Goal: Information Seeking & Learning: Learn about a topic

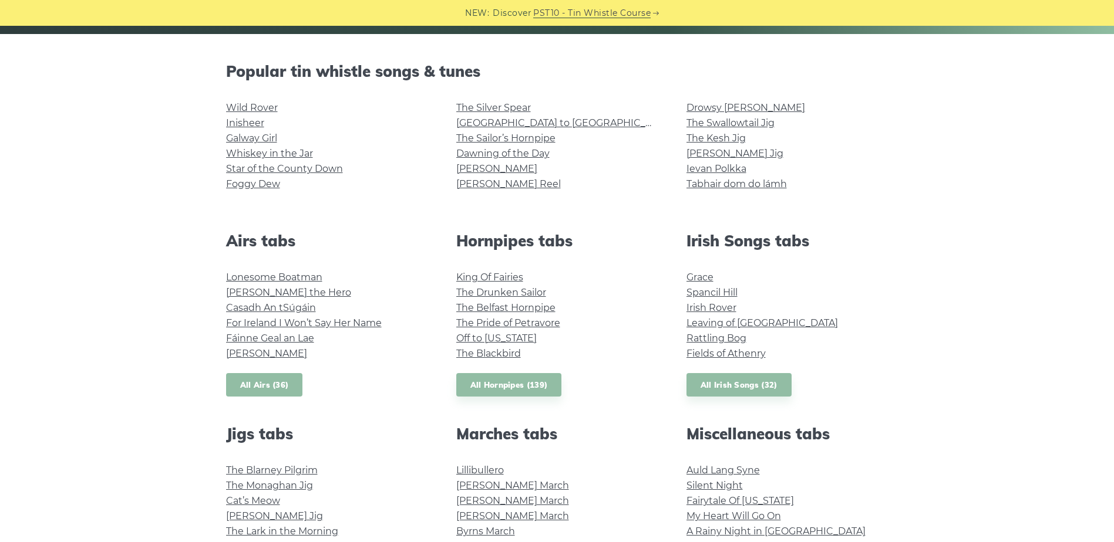
scroll to position [548, 0]
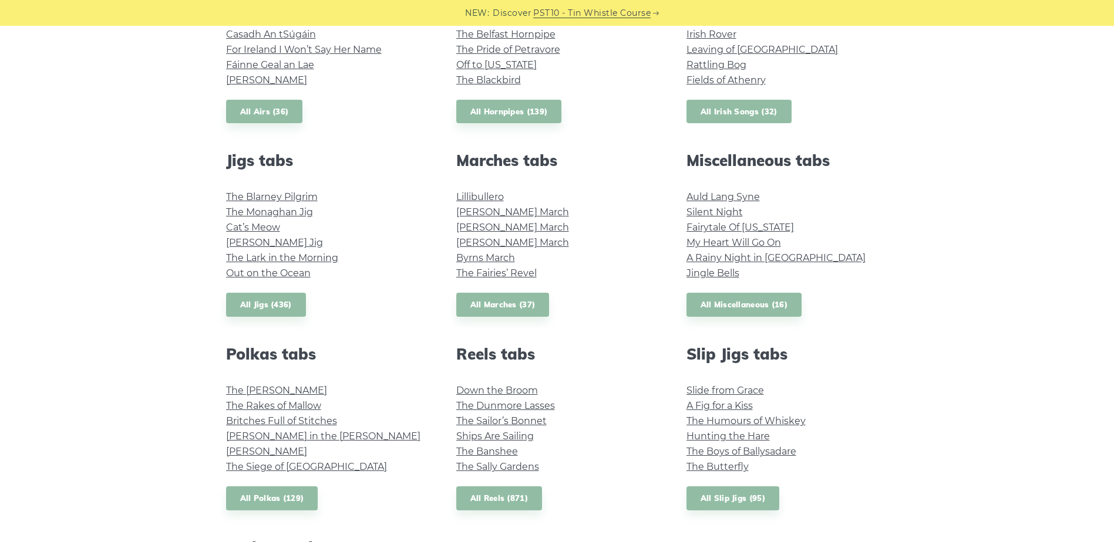
click at [740, 114] on link "All Irish Songs (32)" at bounding box center [738, 112] width 105 height 24
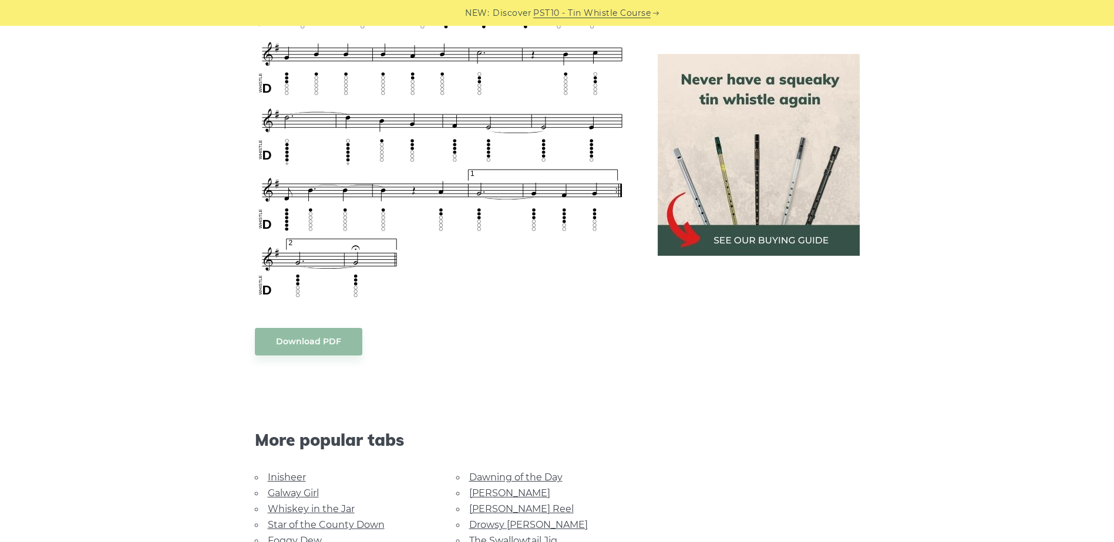
scroll to position [822, 0]
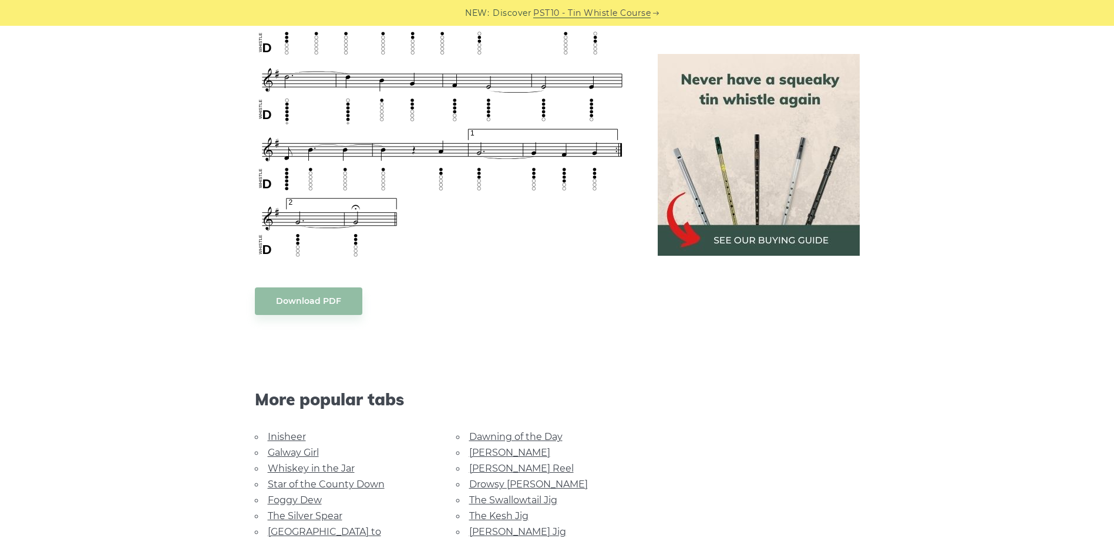
click at [312, 305] on body "NEW: Discover PST10 - Tin Whistle Course Lessons Fingering Charts Tabs & Notes …" at bounding box center [557, 283] width 1114 height 2210
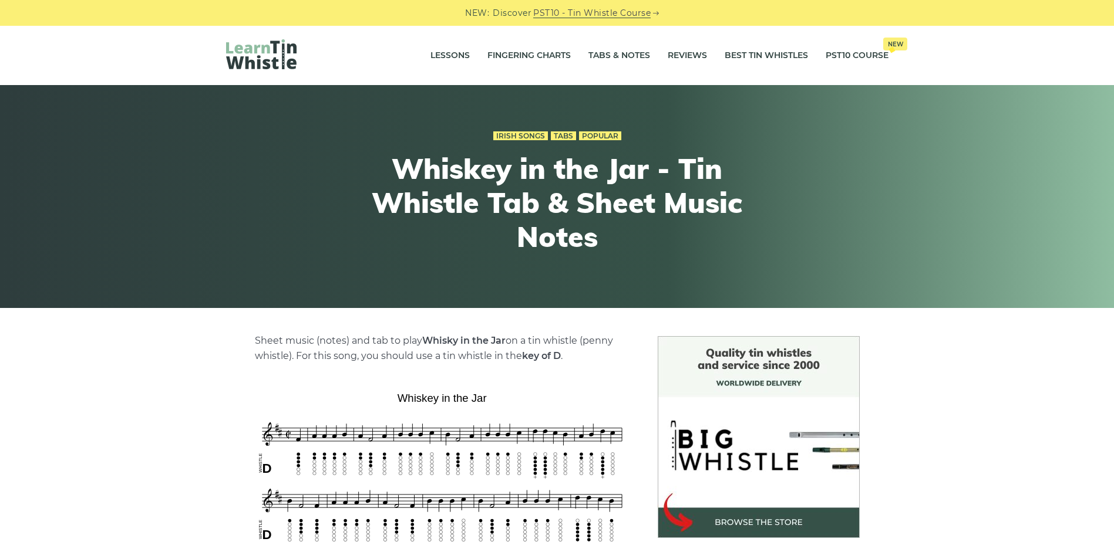
scroll to position [274, 0]
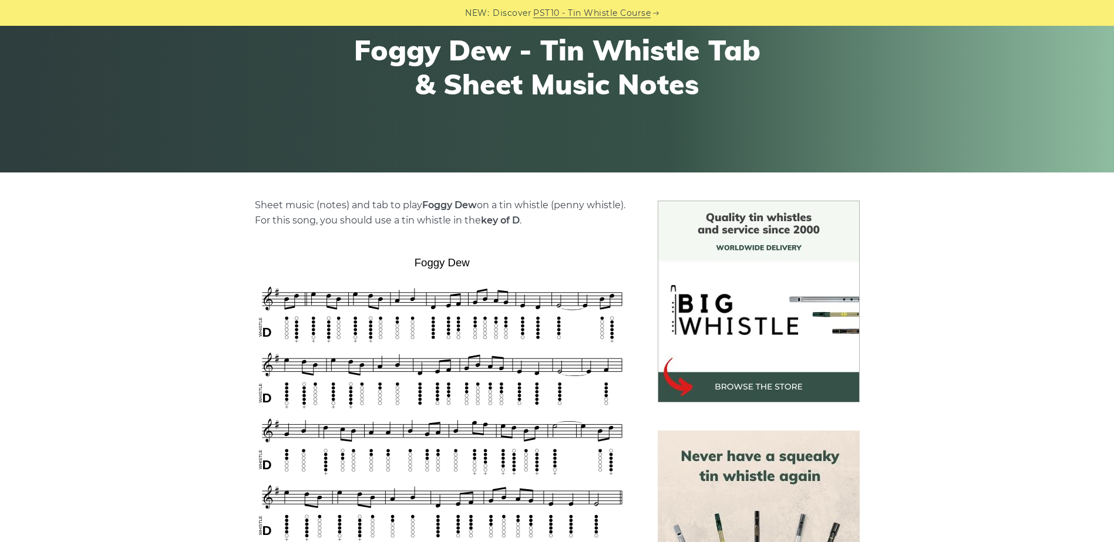
scroll to position [274, 0]
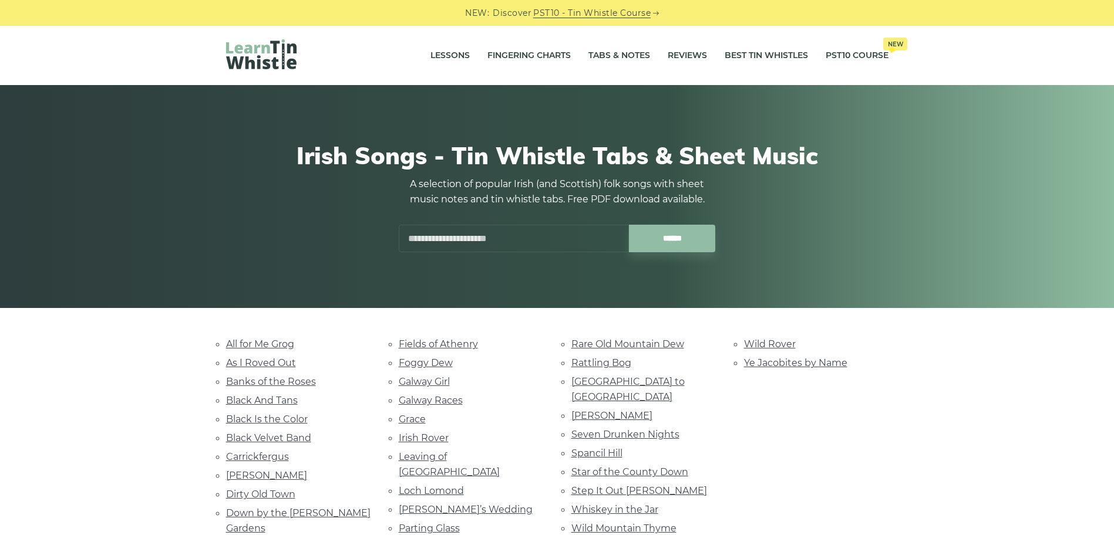
scroll to position [274, 0]
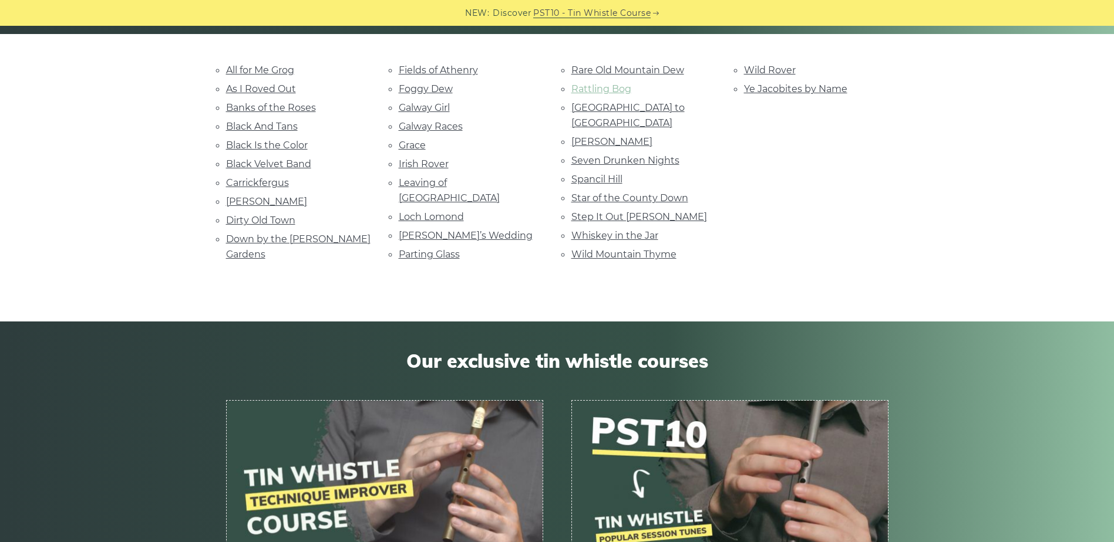
click at [610, 92] on link "Rattling Bog" at bounding box center [601, 88] width 60 height 11
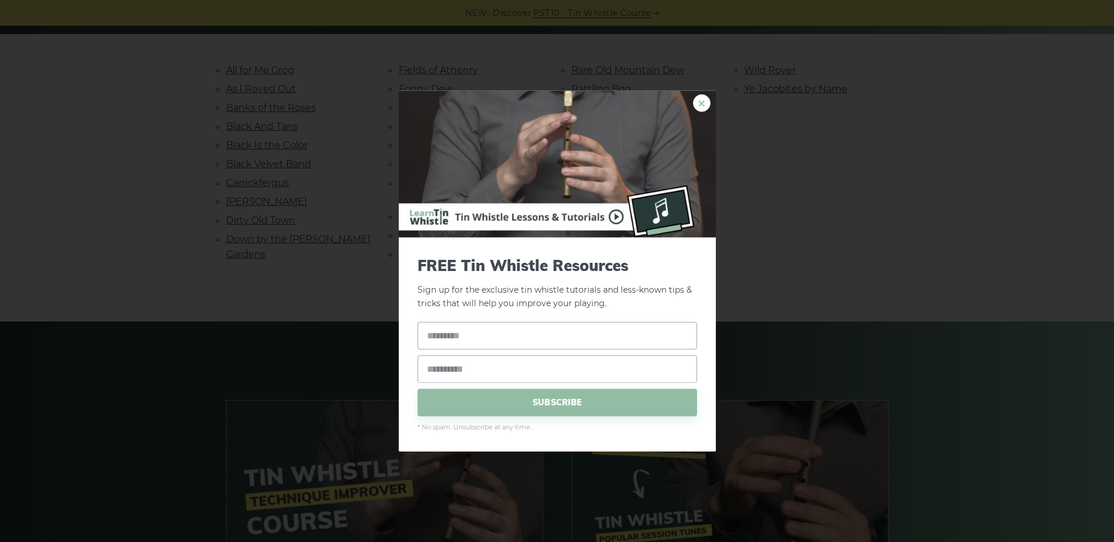
click at [709, 103] on link "×" at bounding box center [702, 104] width 18 height 18
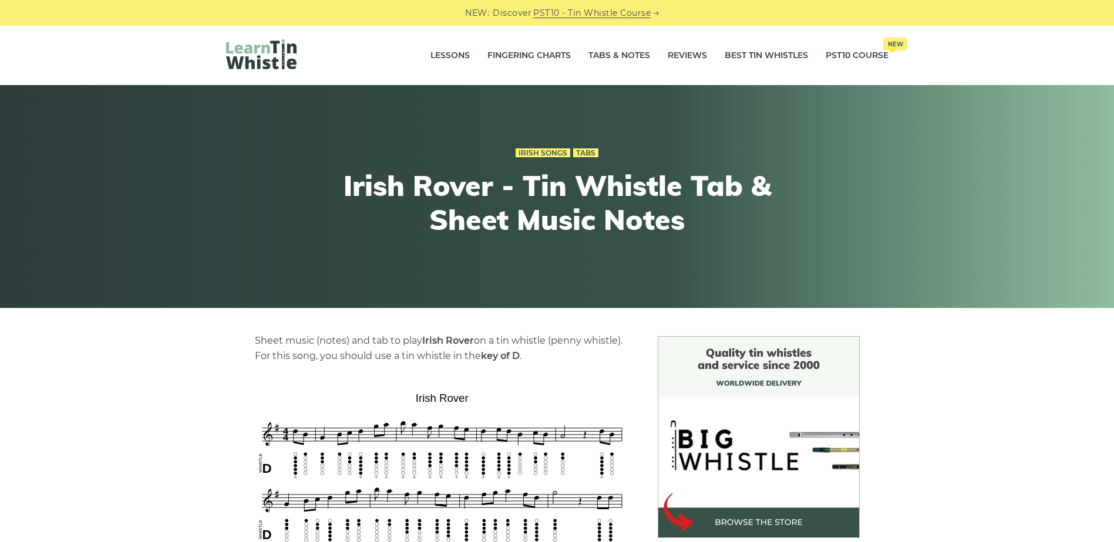
scroll to position [274, 0]
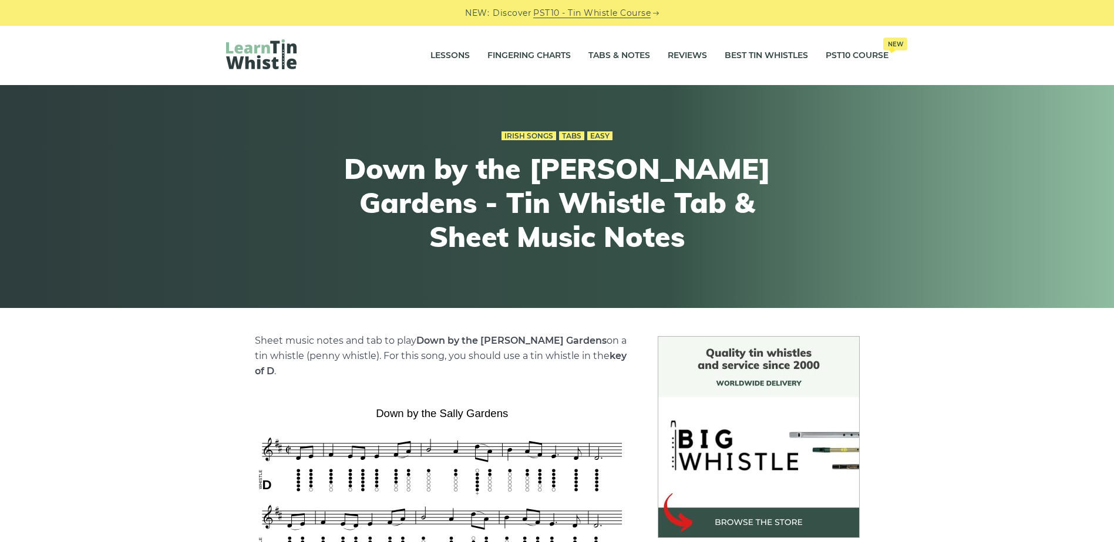
scroll to position [548, 0]
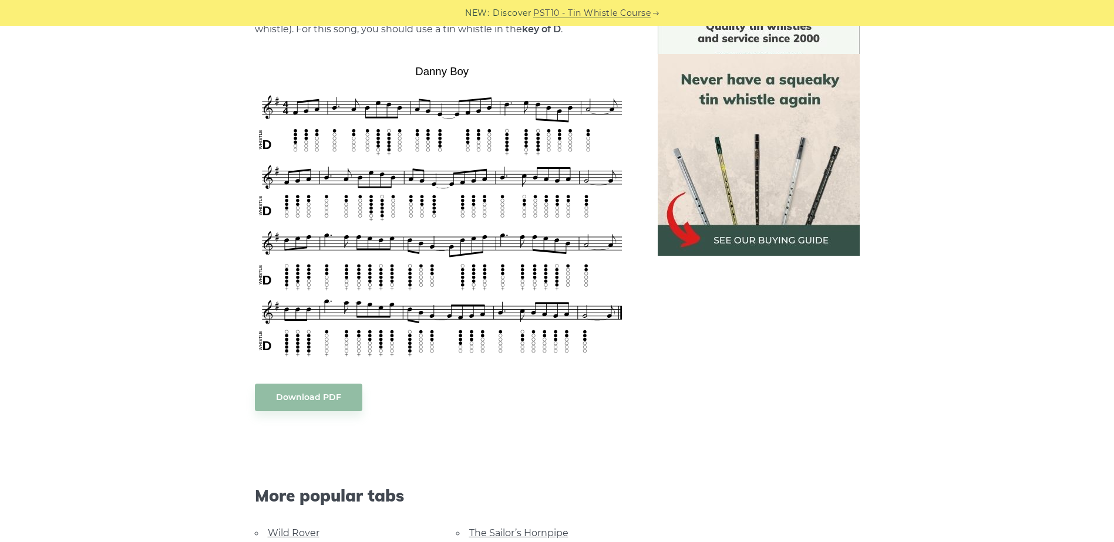
scroll to position [548, 0]
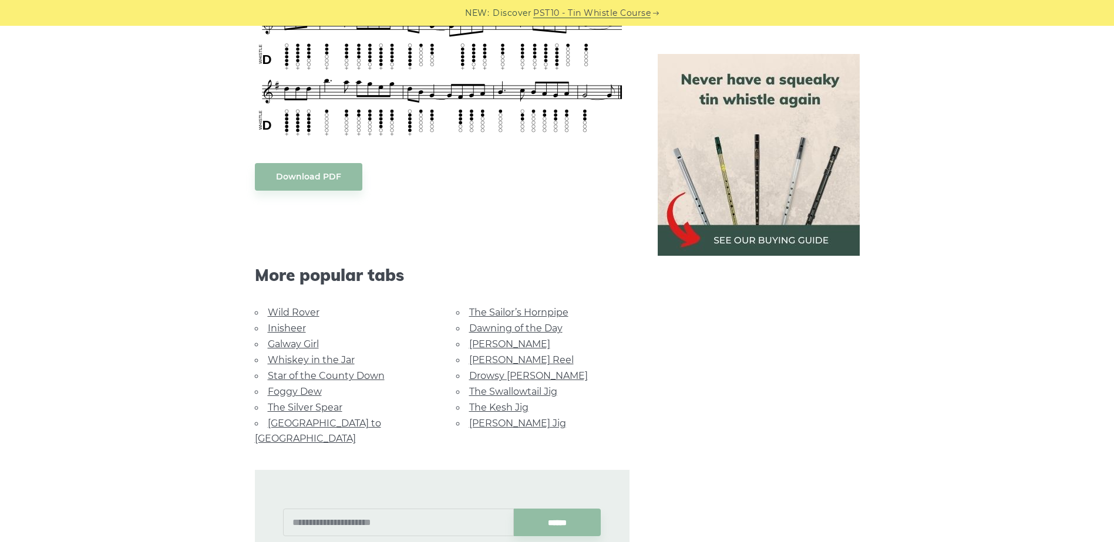
click at [326, 184] on body "NEW: Discover PST10 - Tin Whistle Course Lessons Fingering Charts Tabs & Notes …" at bounding box center [557, 358] width 1114 height 1812
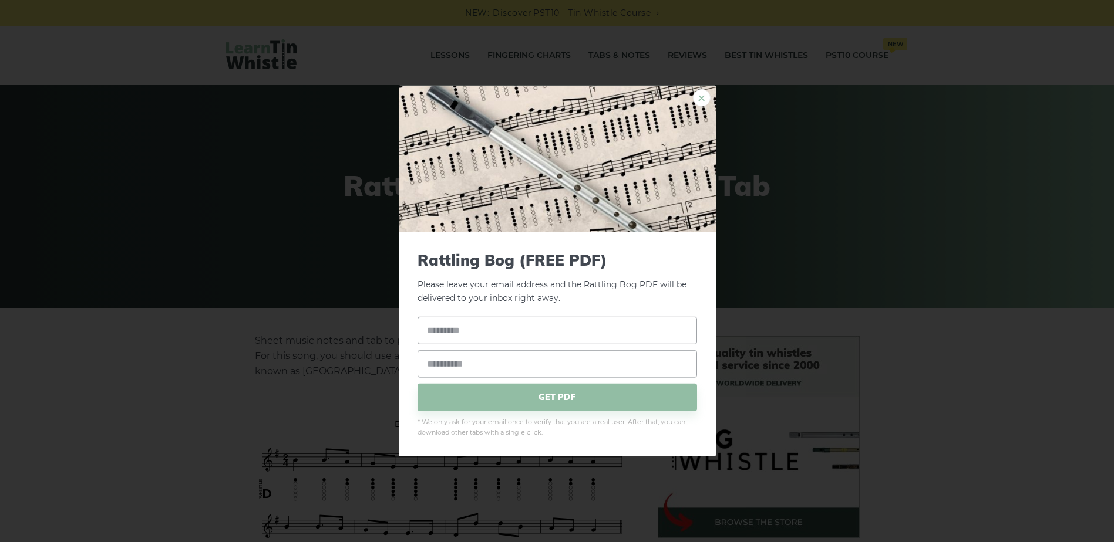
click at [707, 97] on link "×" at bounding box center [702, 98] width 18 height 18
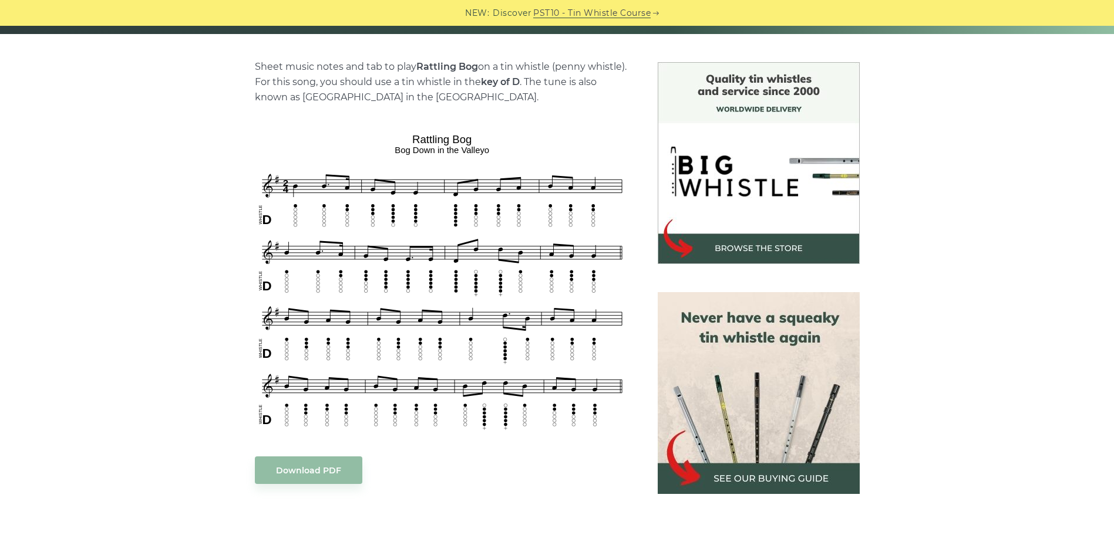
scroll to position [548, 0]
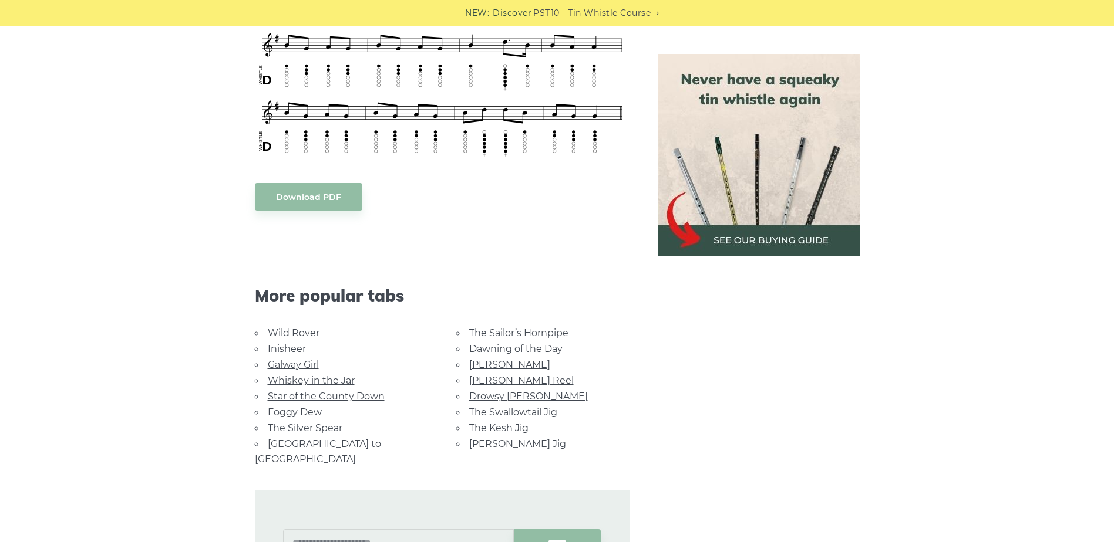
click at [299, 198] on body "NEW: Discover PST10 - Tin Whistle Course Lessons Fingering Charts Tabs & Notes …" at bounding box center [557, 368] width 1114 height 1832
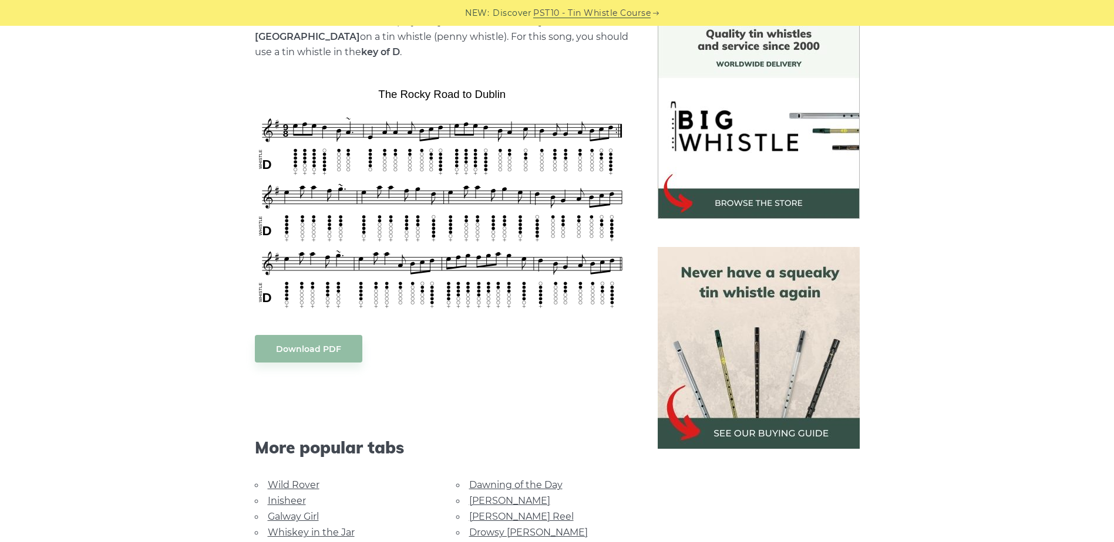
scroll to position [548, 0]
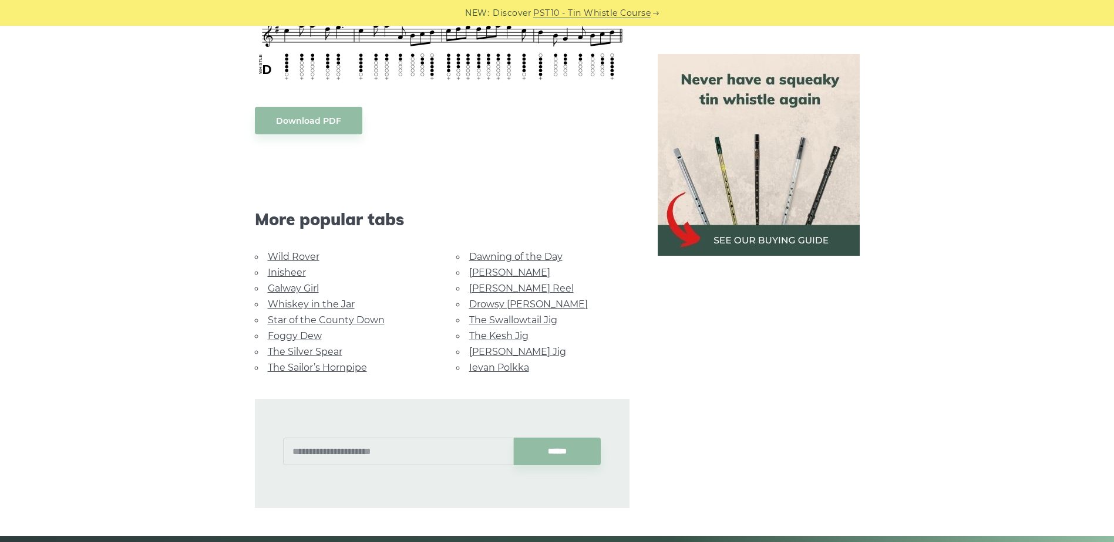
click at [318, 107] on body "NEW: Discover PST10 - Tin Whistle Course Lessons Fingering Charts Tabs & Notes …" at bounding box center [557, 322] width 1114 height 1740
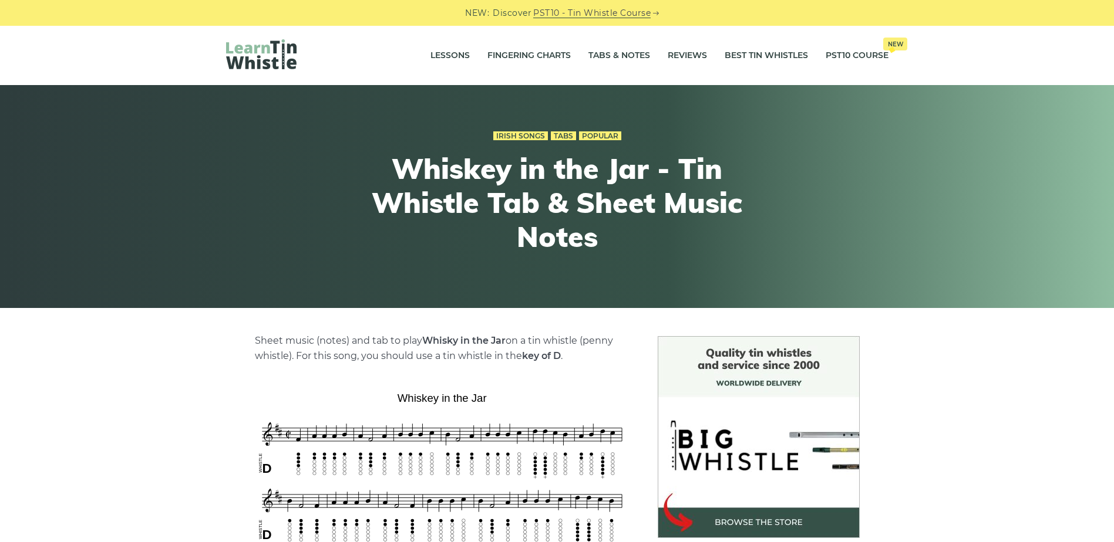
scroll to position [274, 0]
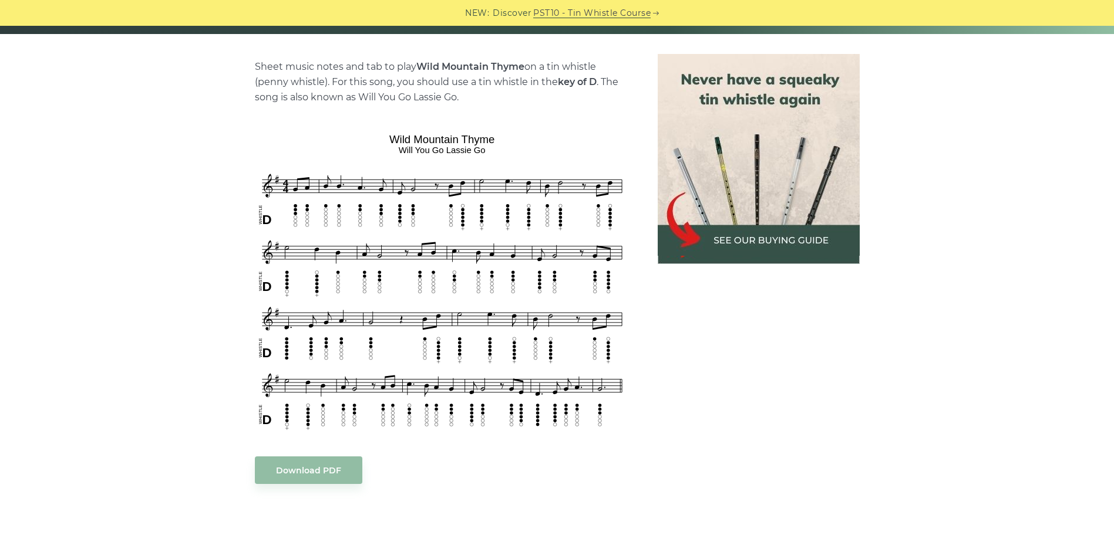
scroll to position [548, 0]
